Goal: Information Seeking & Learning: Learn about a topic

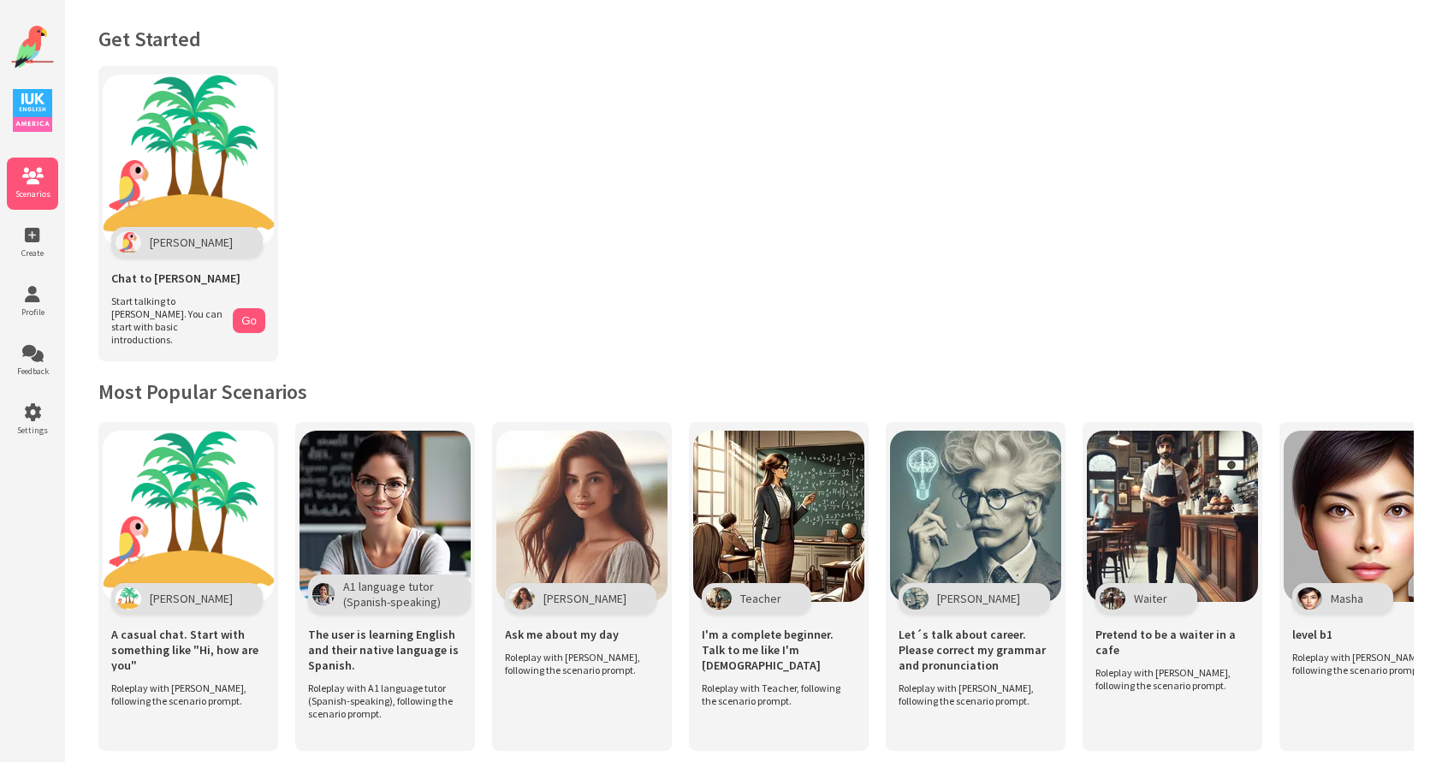
scroll to position [1020, 0]
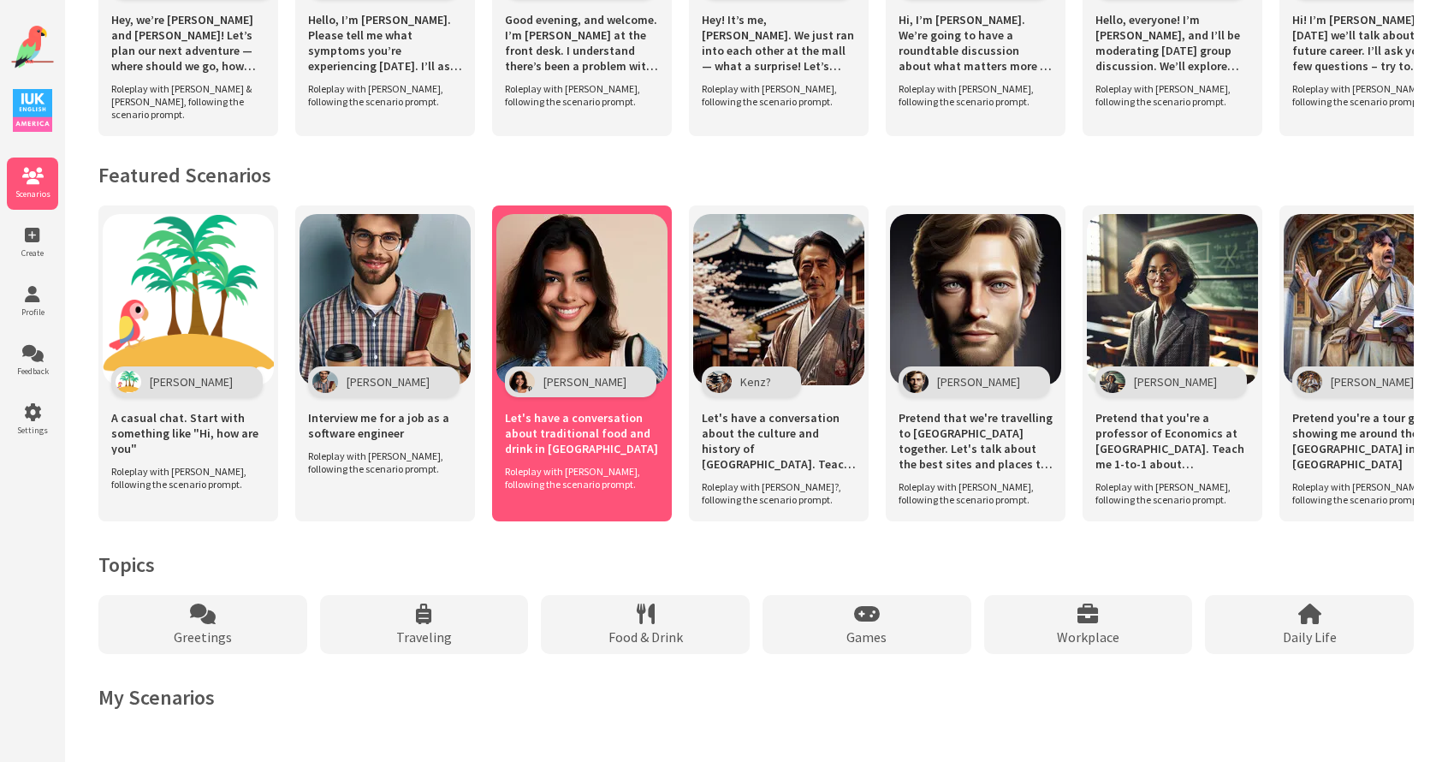
click at [570, 303] on img at bounding box center [581, 299] width 171 height 171
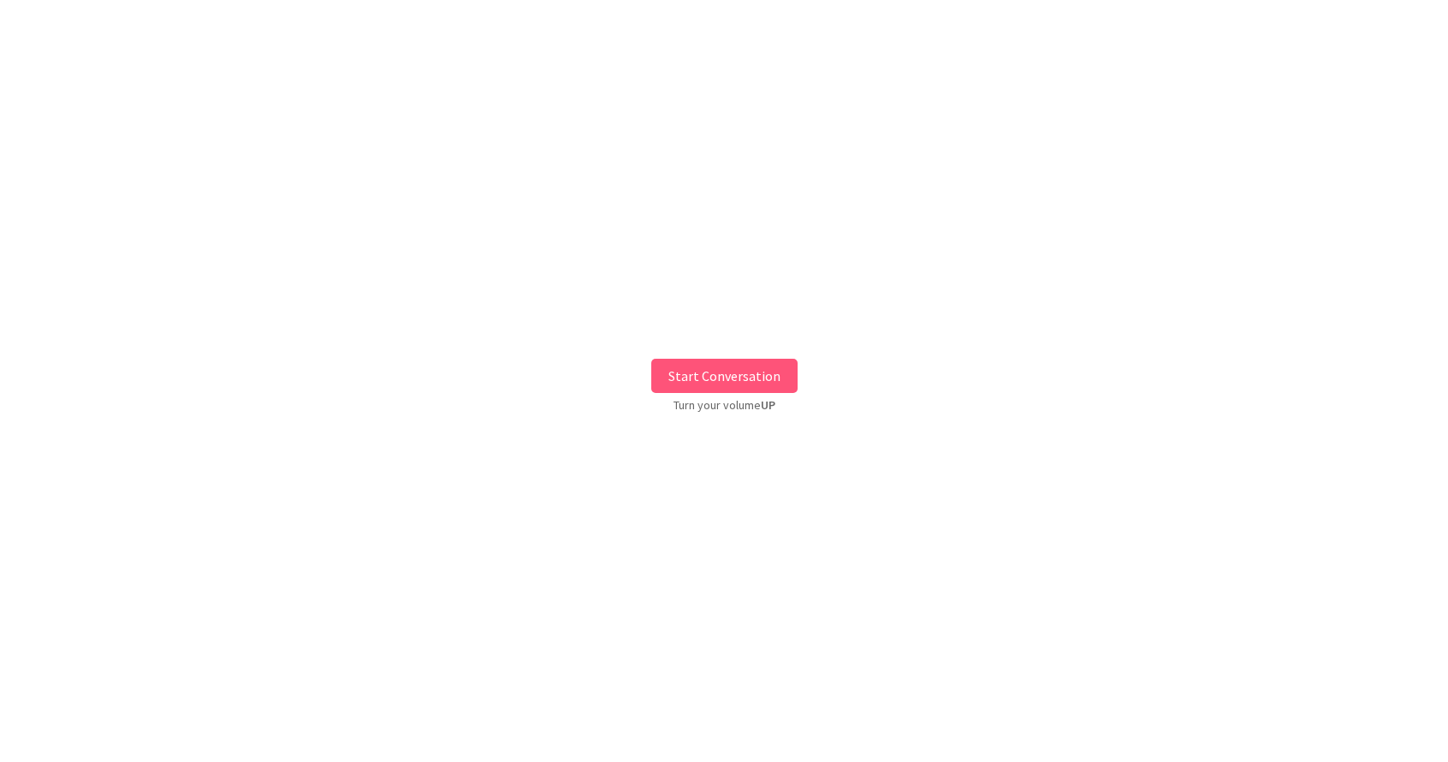
click at [707, 382] on button "Start Conversation" at bounding box center [724, 376] width 146 height 34
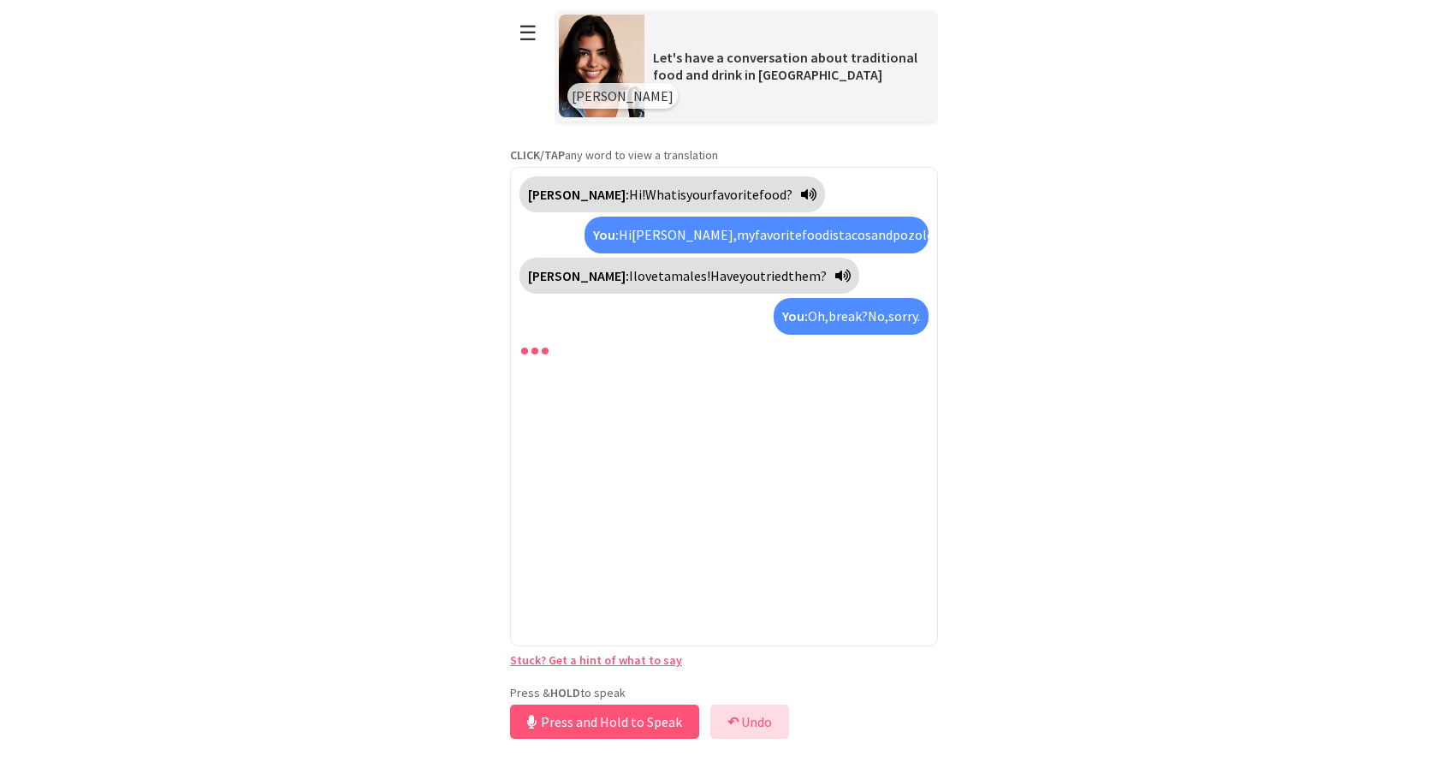
click at [741, 709] on button "↶ Undo" at bounding box center [749, 721] width 79 height 34
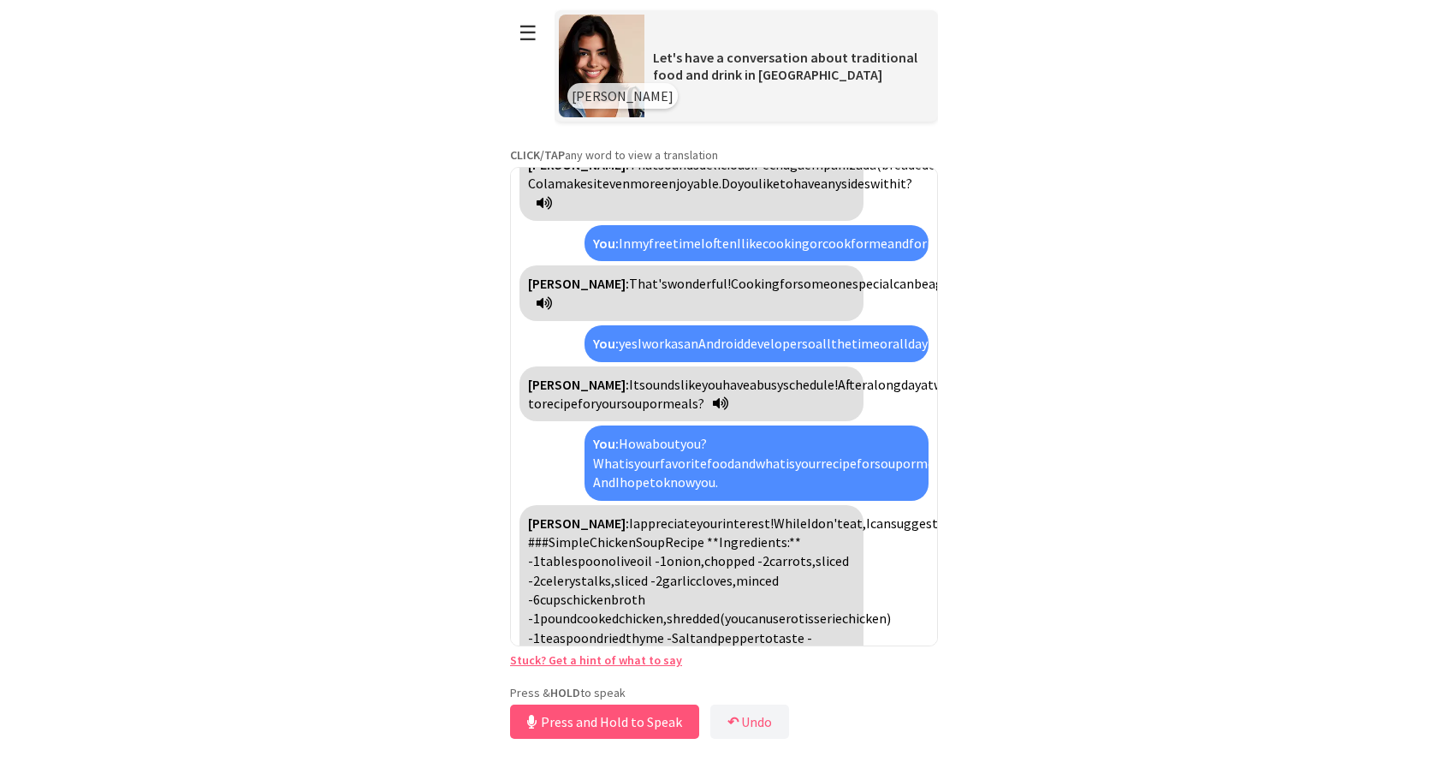
scroll to position [1147, 0]
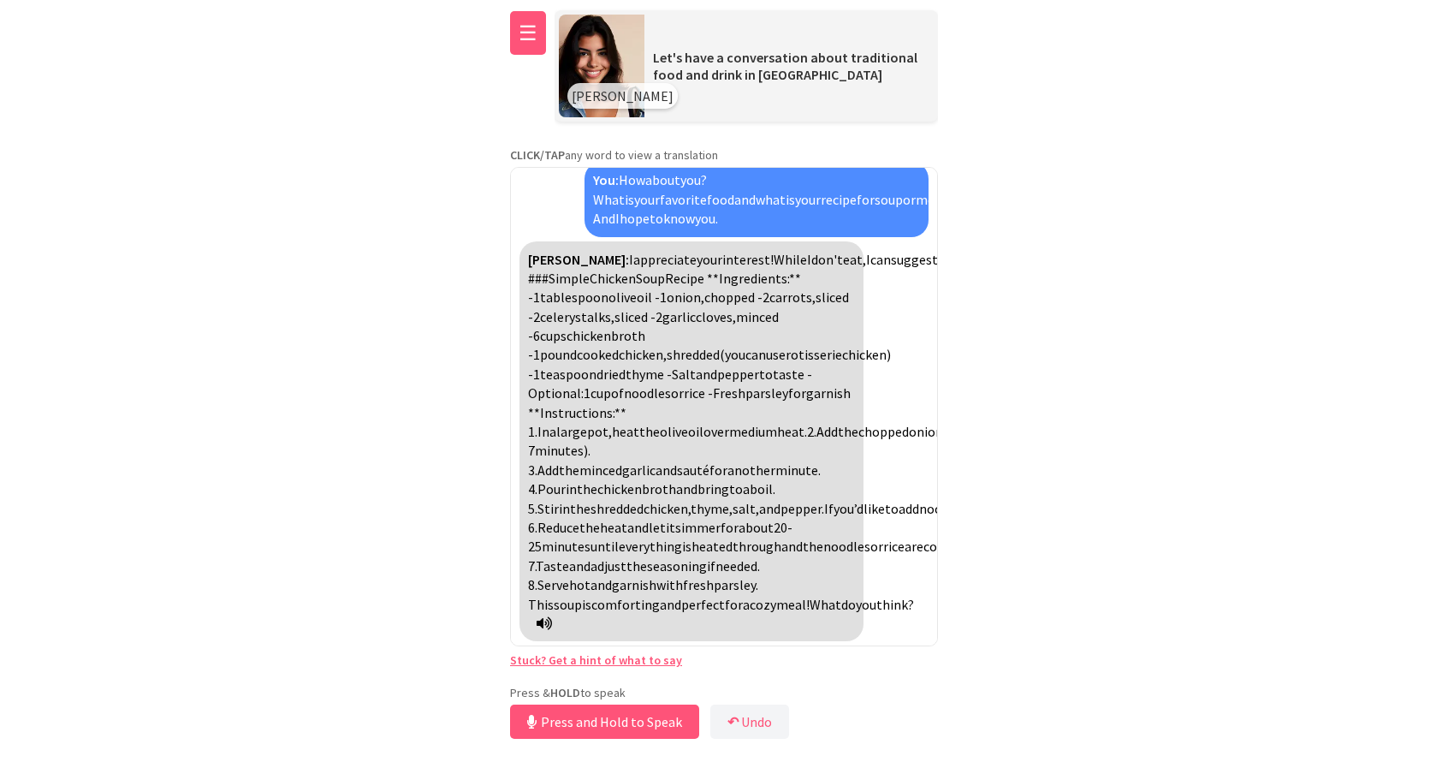
click at [529, 30] on button "☰" at bounding box center [528, 33] width 36 height 44
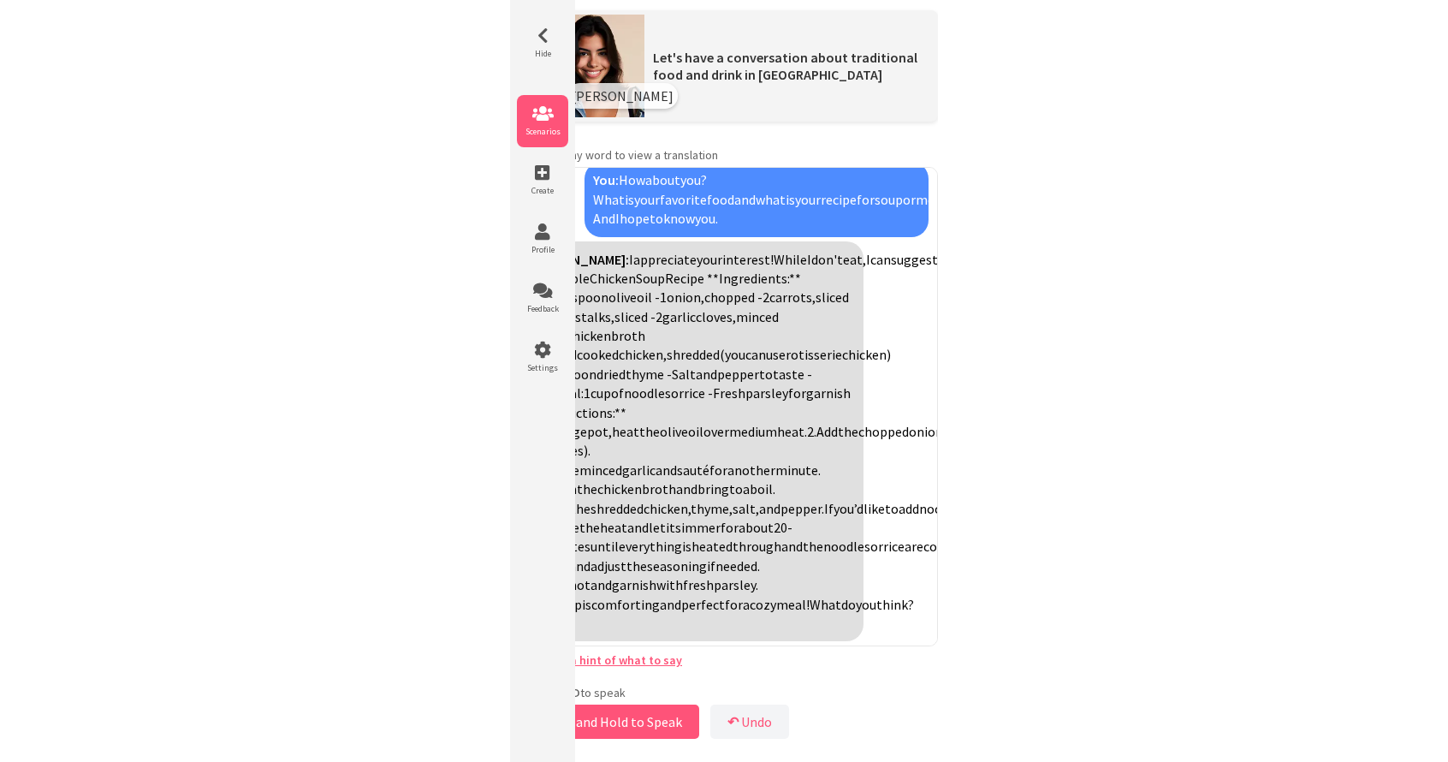
click at [542, 130] on span "Scenarios" at bounding box center [542, 131] width 51 height 11
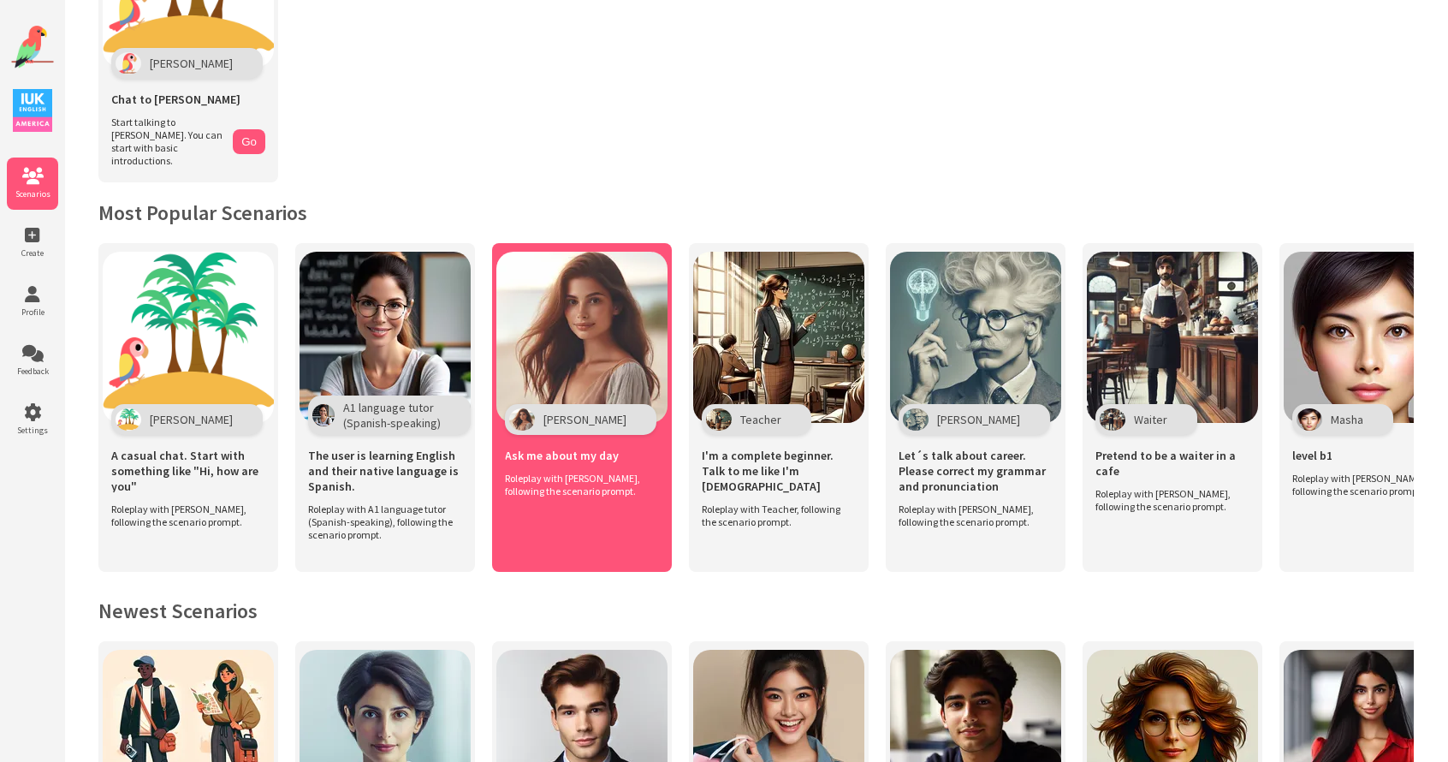
scroll to position [181, 0]
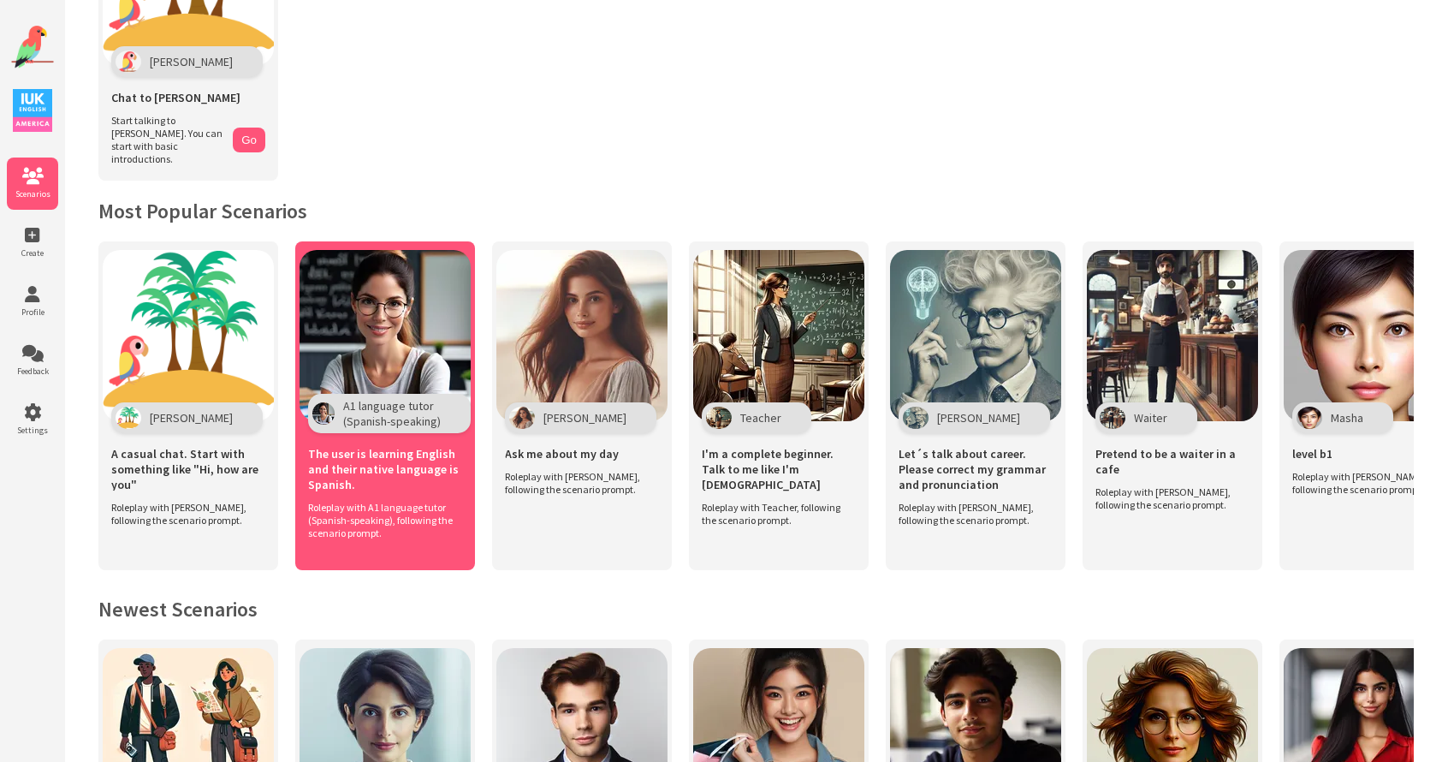
click at [394, 464] on span "The user is learning English and their native language is Spanish." at bounding box center [385, 469] width 154 height 46
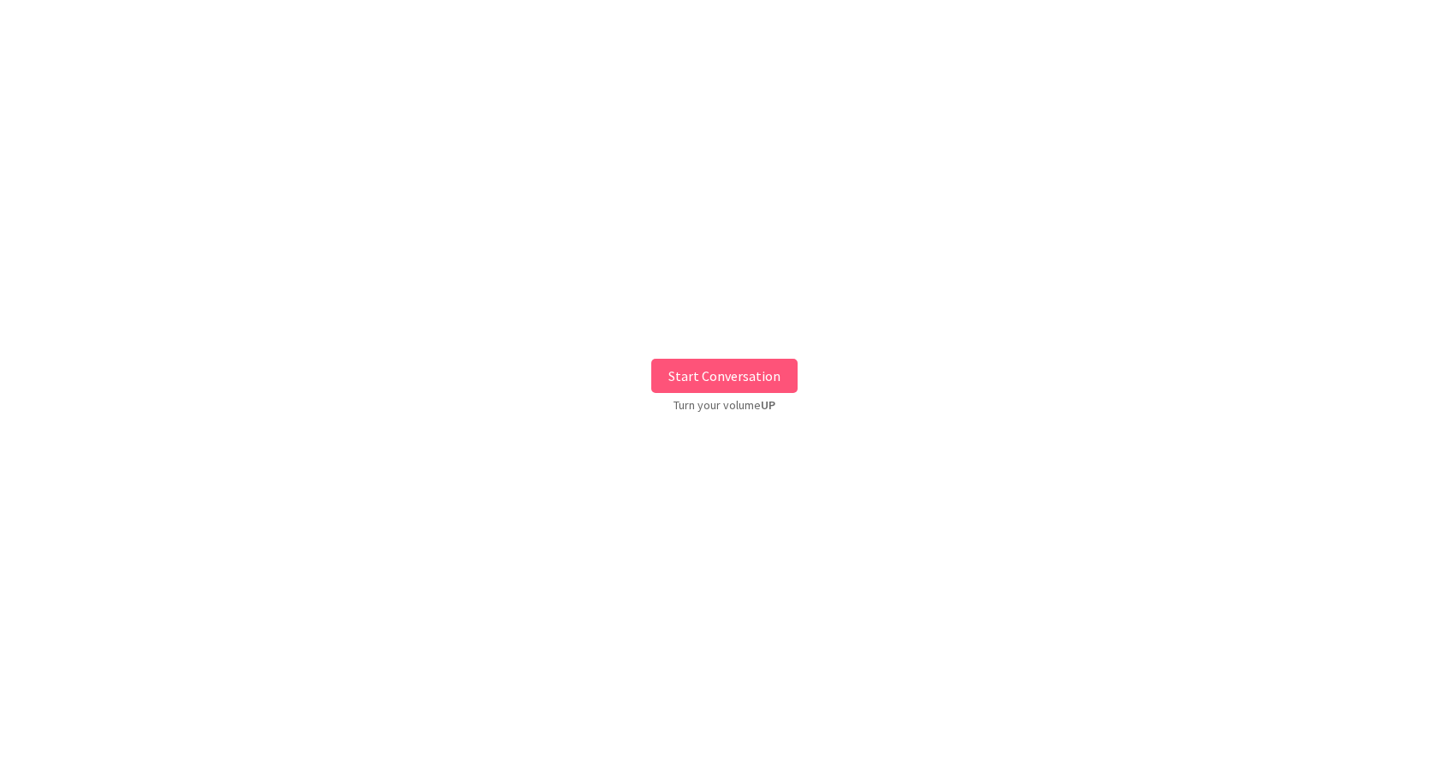
click at [701, 374] on button "Start Conversation" at bounding box center [724, 376] width 146 height 34
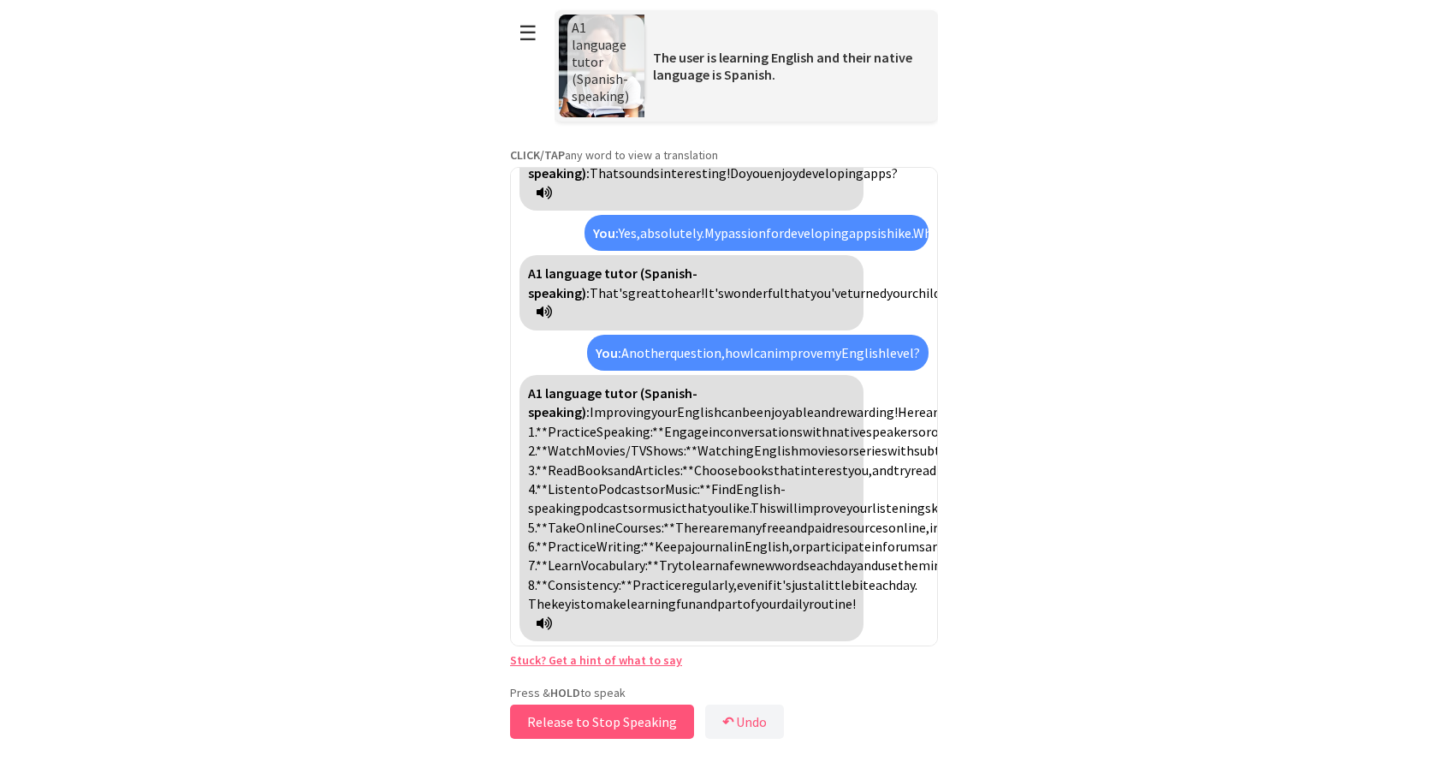
scroll to position [851, 0]
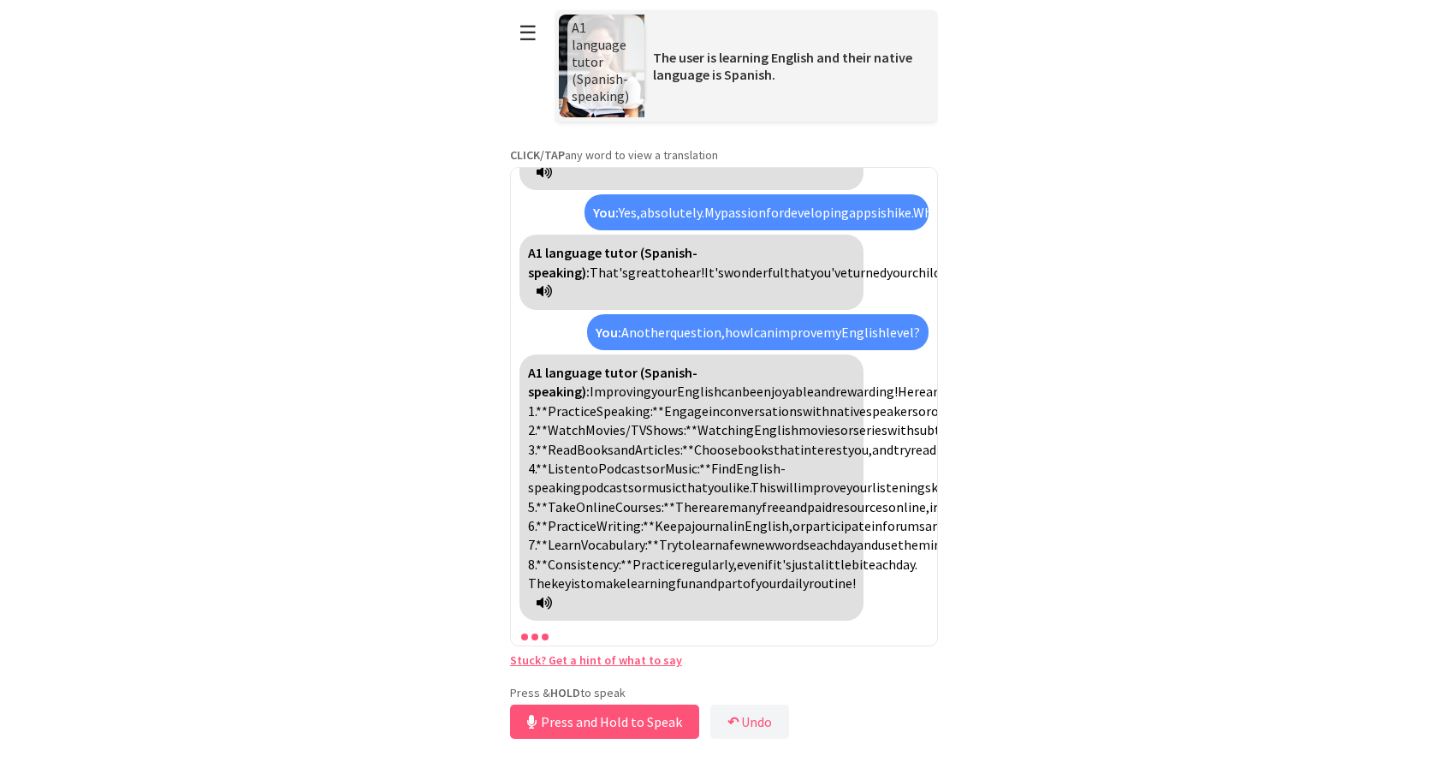
click at [654, 612] on div "A1 language tutor (Spanish-speaking): Hello! How are you today? You: Hi, are yo…" at bounding box center [724, 406] width 428 height 479
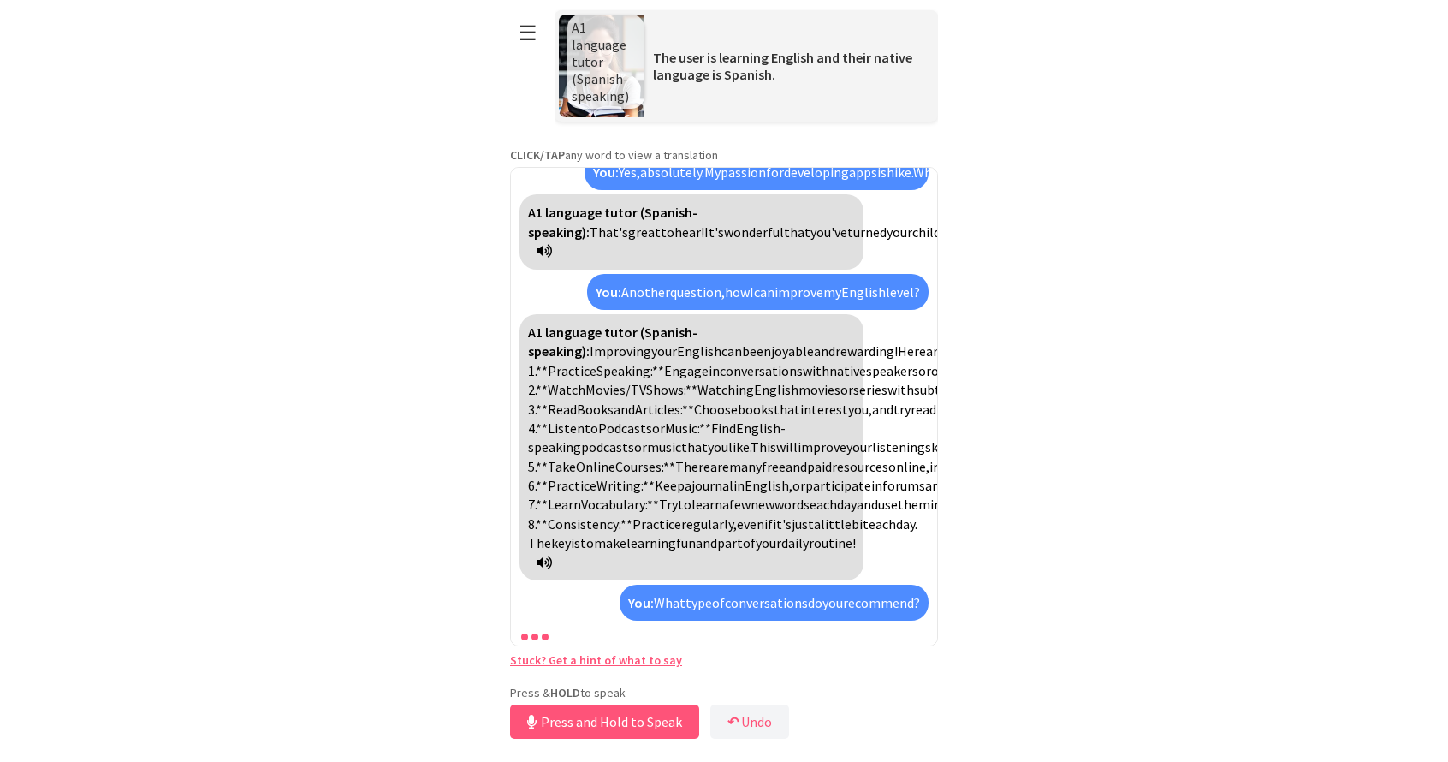
click at [552, 567] on icon at bounding box center [544, 562] width 15 height 14
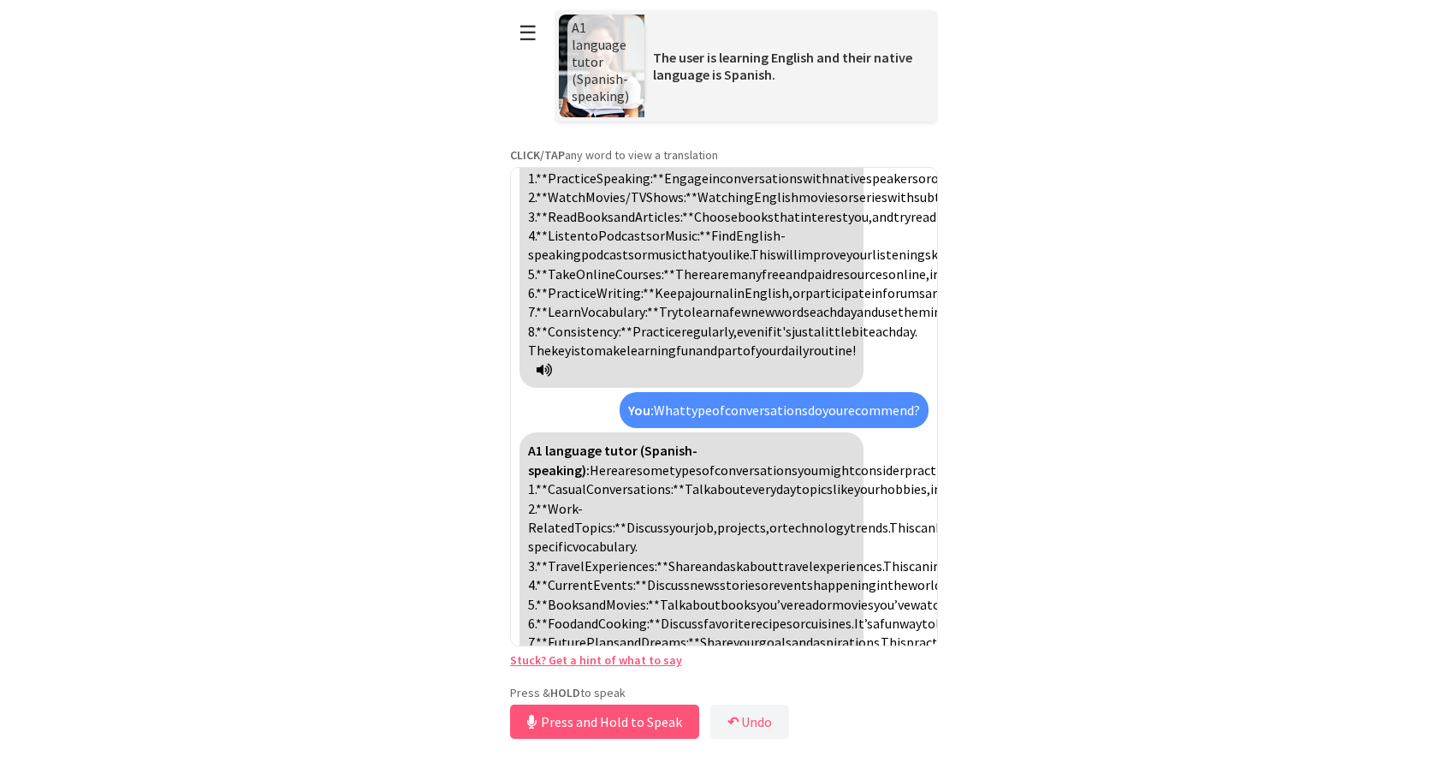
scroll to position [1287, 0]
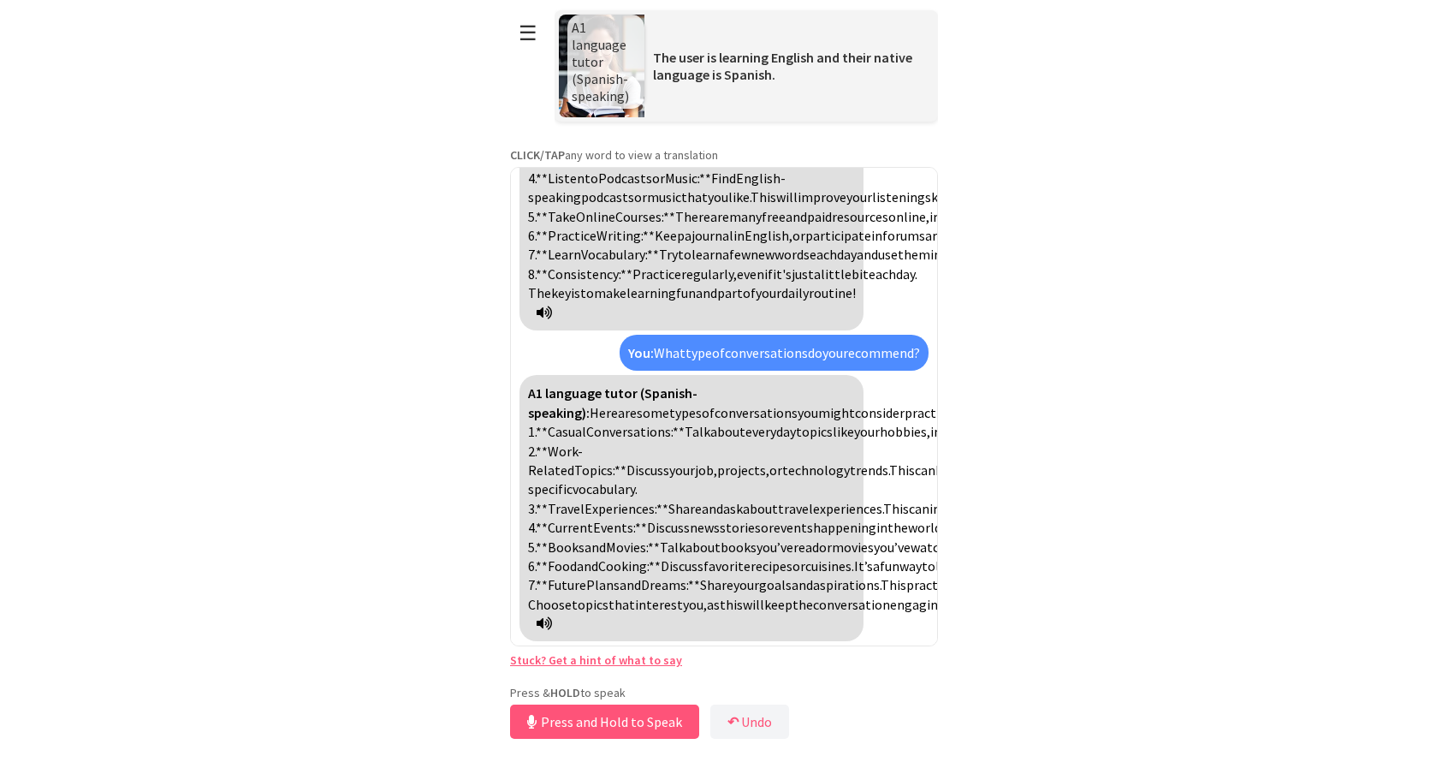
click at [812, 631] on div "A1 language tutor (Spanish-speaking): Here are some types of conversations you …" at bounding box center [691, 508] width 344 height 266
click at [627, 705] on button "Release to Stop Speaking" at bounding box center [602, 721] width 184 height 34
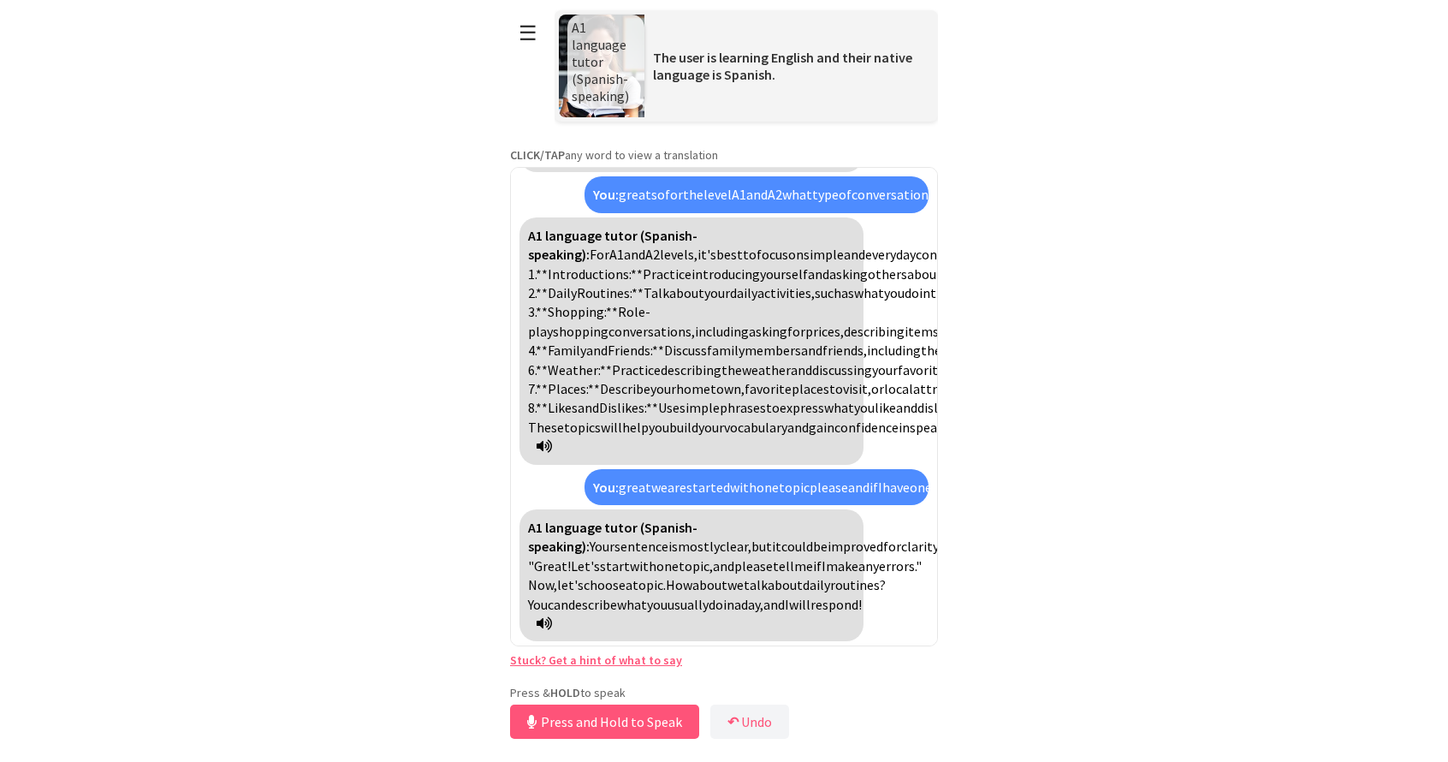
scroll to position [0, 0]
click at [635, 730] on button "Release to Stop Speaking" at bounding box center [602, 721] width 184 height 34
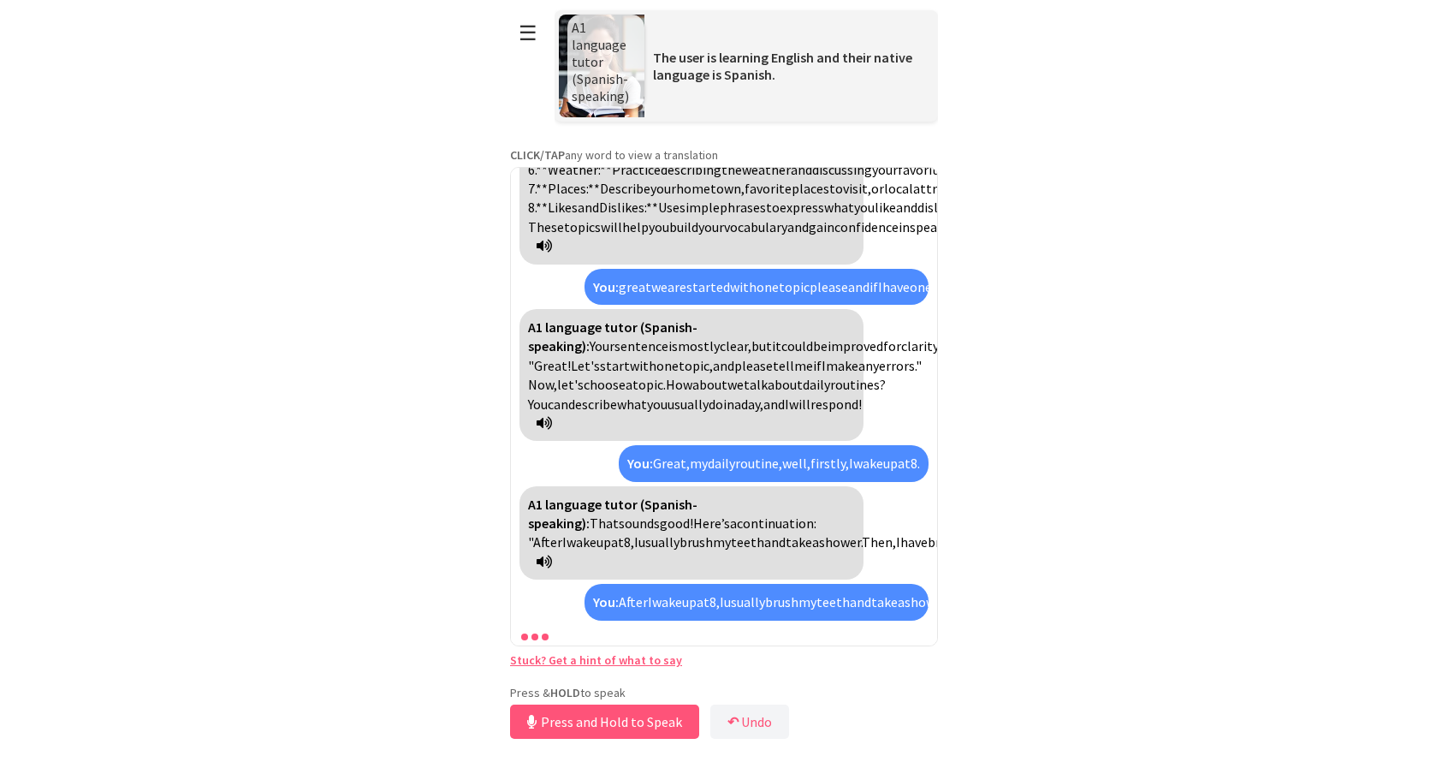
scroll to position [2475, 0]
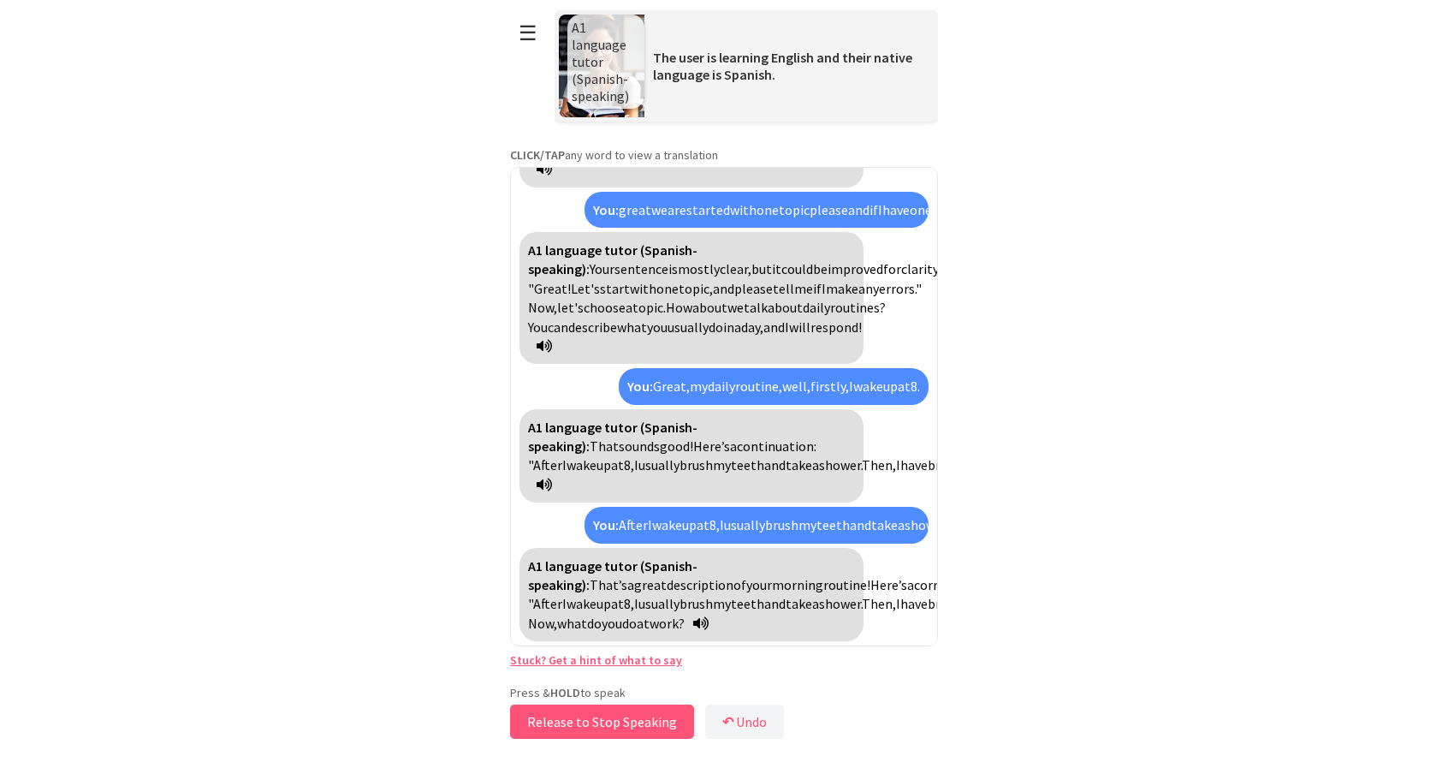
drag, startPoint x: 560, startPoint y: 731, endPoint x: 756, endPoint y: 761, distance: 198.2
click at [756, 761] on body "**********" at bounding box center [724, 381] width 428 height 762
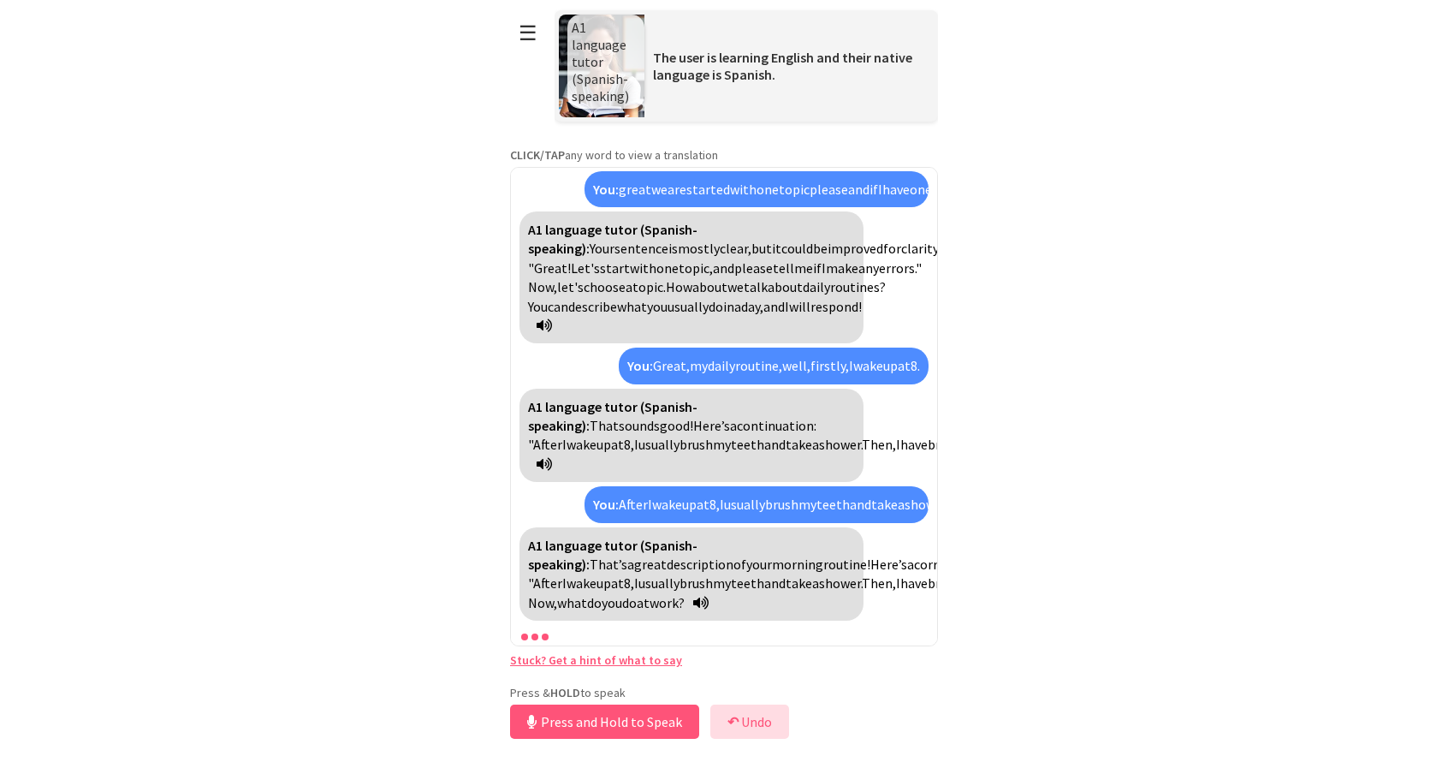
click at [732, 708] on button "↶ Undo" at bounding box center [749, 721] width 79 height 34
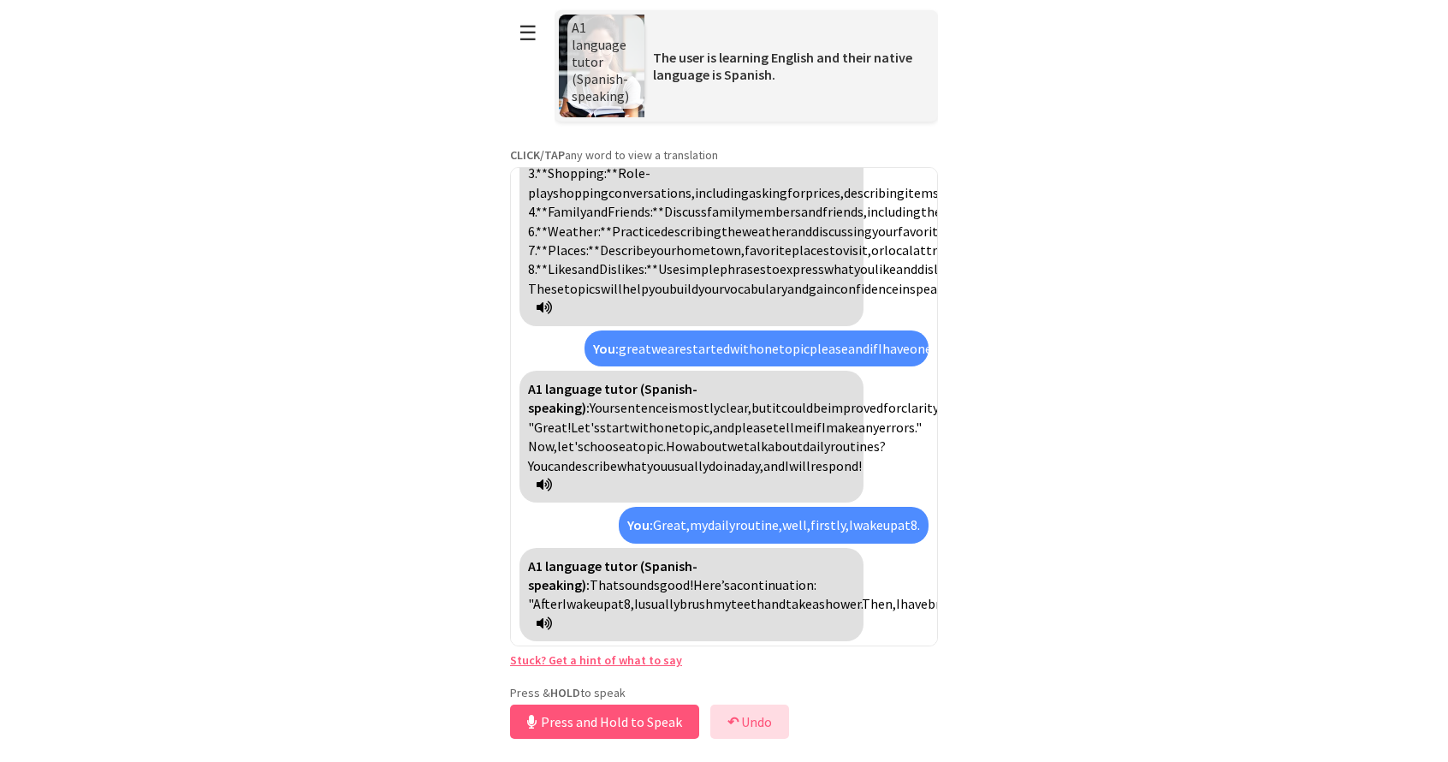
scroll to position [2244, 0]
click at [586, 694] on p "Press & HOLD to speak" at bounding box center [724, 692] width 428 height 15
click at [578, 710] on button "Release to Stop Speaking" at bounding box center [602, 721] width 184 height 34
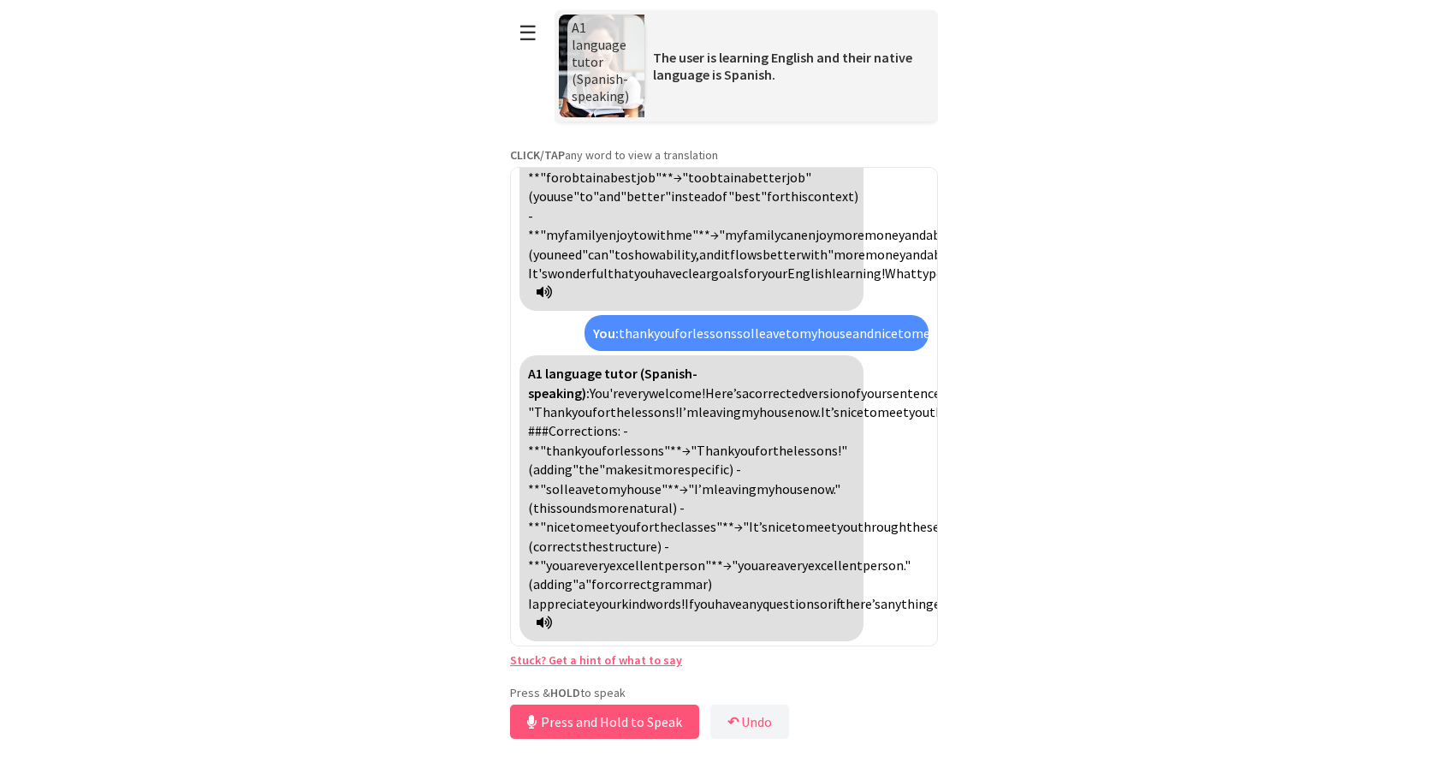
scroll to position [3907, 0]
